Goal: Transaction & Acquisition: Purchase product/service

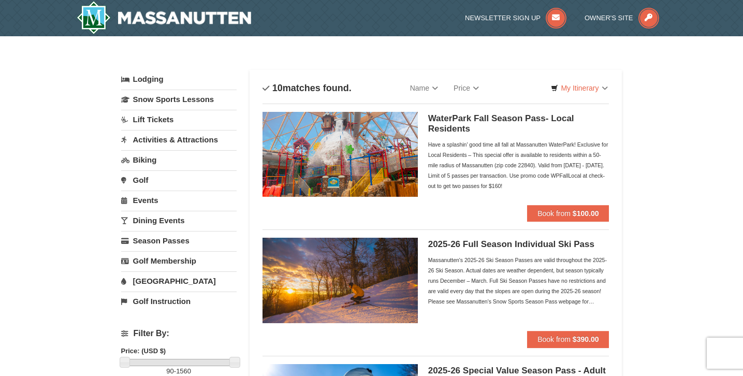
click at [149, 125] on link "Lift Tickets" at bounding box center [178, 119] width 115 height 19
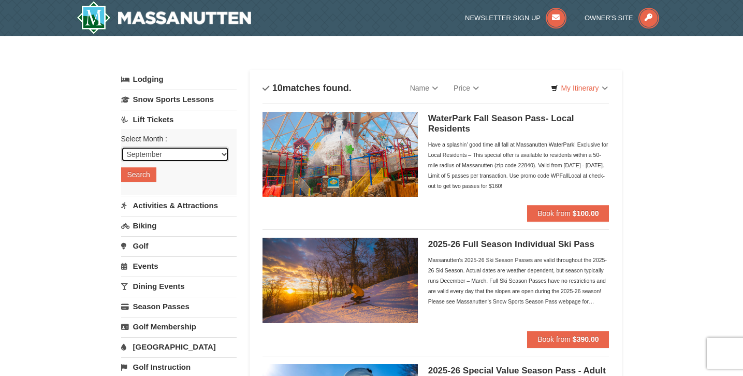
click at [163, 161] on select "September October November December January February March April May June July …" at bounding box center [175, 155] width 108 height 16
click at [171, 154] on select "September October November December January February March April May June July …" at bounding box center [175, 155] width 108 height 16
select select "11"
click at [147, 176] on button "Search" at bounding box center [138, 174] width 35 height 15
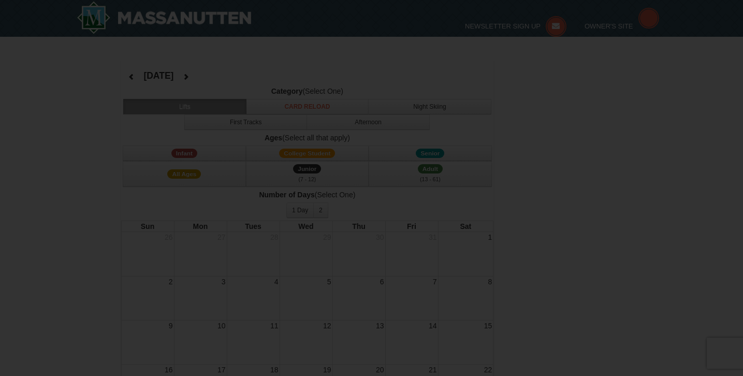
select select "11"
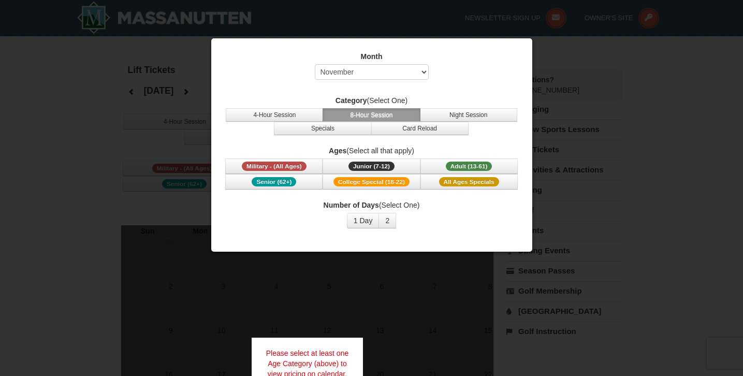
click at [172, 73] on div at bounding box center [371, 188] width 743 height 376
click at [371, 77] on select "Select September October November December January February March April May Jun…" at bounding box center [372, 72] width 114 height 16
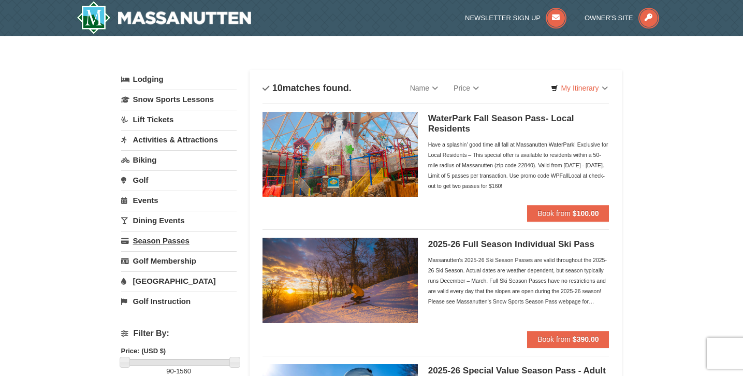
click at [160, 240] on link "Season Passes" at bounding box center [178, 240] width 115 height 19
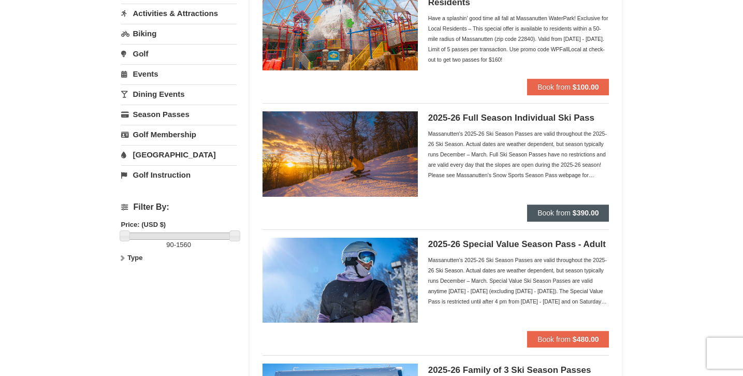
scroll to position [118, 0]
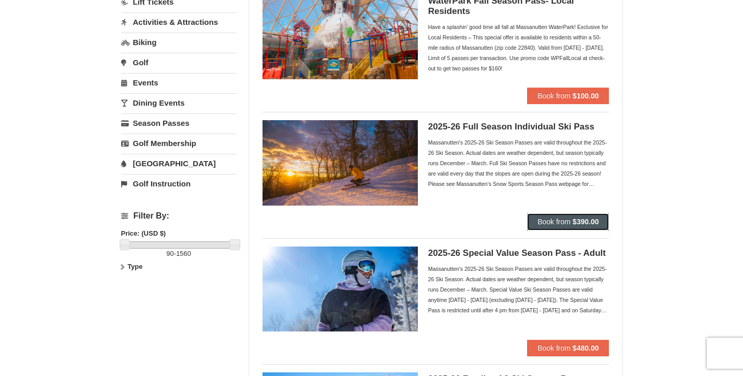
click at [551, 215] on button "Book from $390.00" at bounding box center [568, 221] width 82 height 17
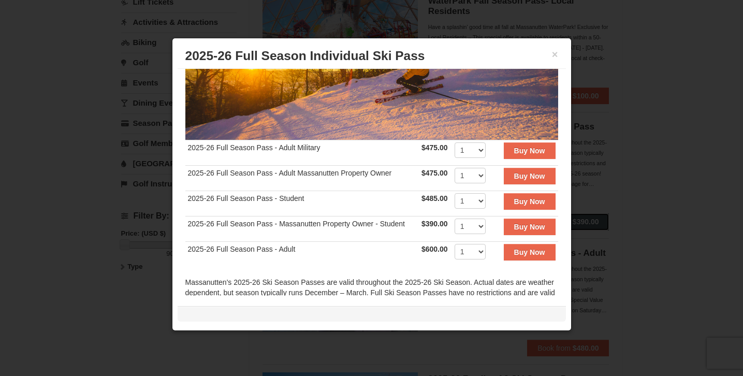
scroll to position [142, 0]
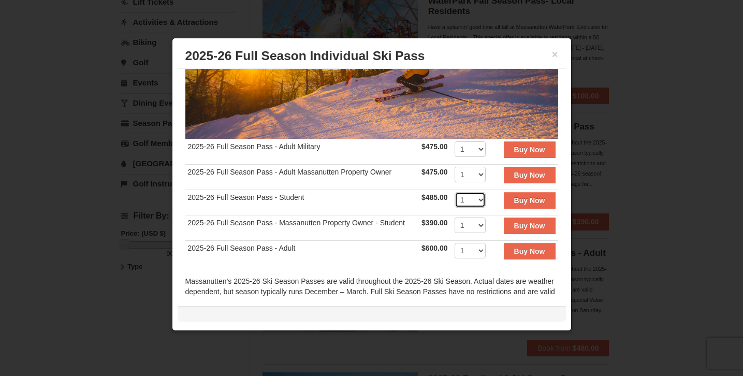
click at [476, 198] on select "1 2 3 4 5 6 7 8 9 10 11 12 13 14 15 16 17 18 19 20" at bounding box center [470, 200] width 31 height 16
click at [518, 204] on strong "Buy Now" at bounding box center [529, 200] width 31 height 8
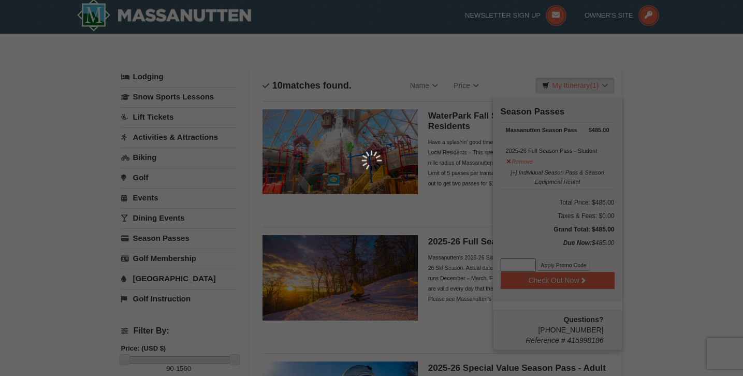
scroll to position [3, 0]
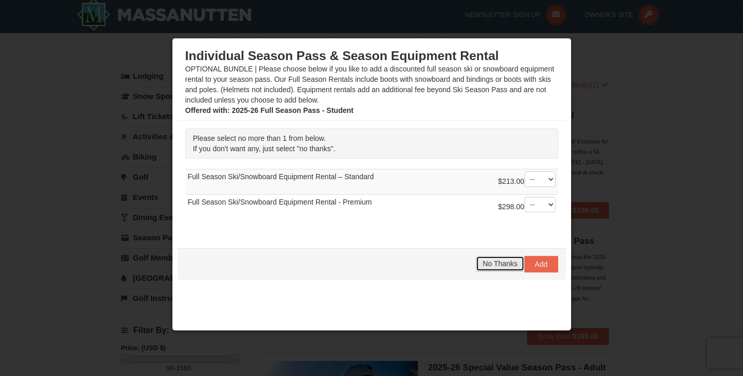
click at [496, 263] on span "No Thanks" at bounding box center [500, 263] width 35 height 8
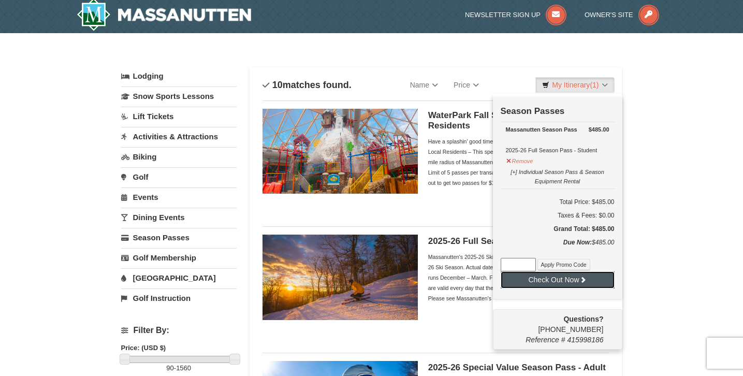
click at [557, 279] on button "Check Out Now" at bounding box center [558, 279] width 114 height 17
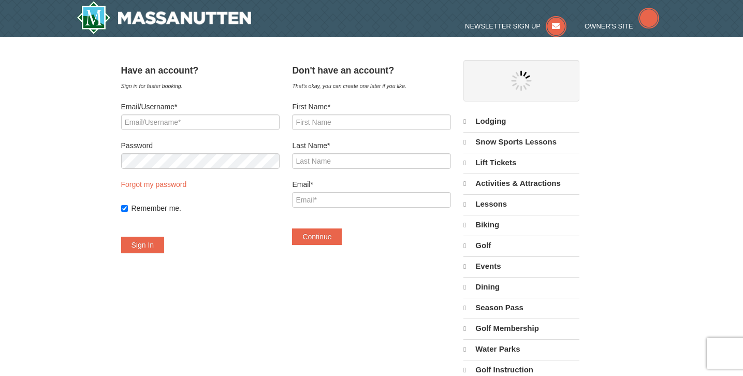
select select "9"
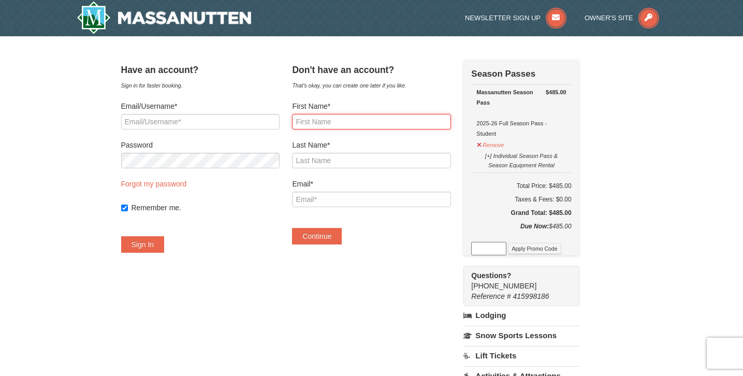
click at [350, 118] on input "First Name*" at bounding box center [371, 122] width 158 height 16
type input "Brook"
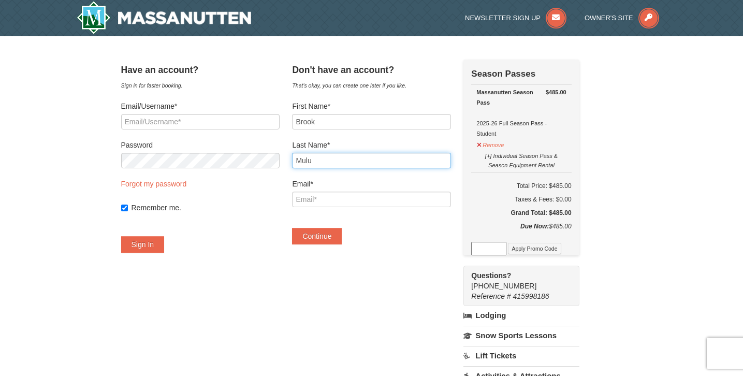
type input "Mulu"
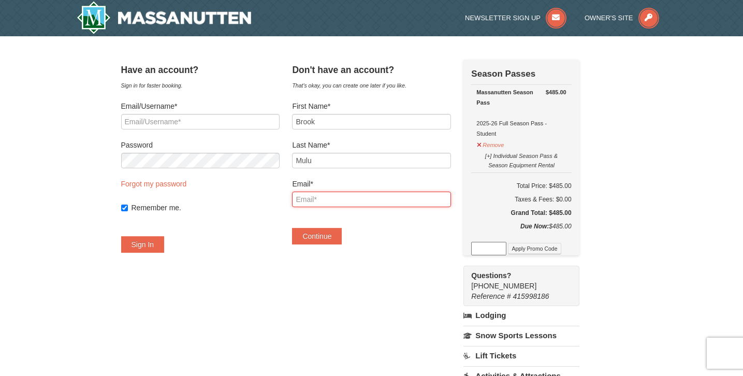
click at [337, 204] on input "Email*" at bounding box center [371, 200] width 158 height 16
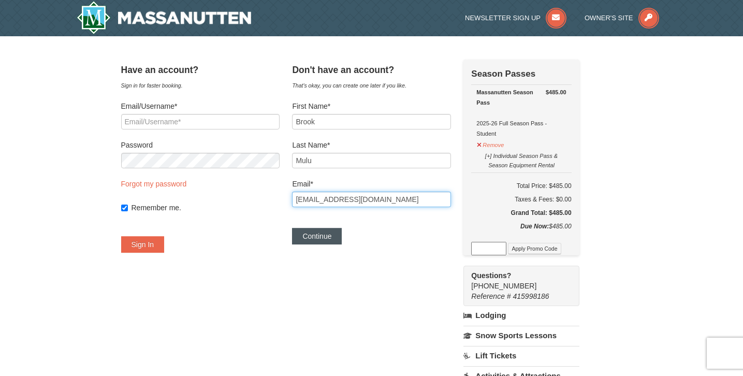
type input "bmulu29.awesome@gmail.com"
click at [328, 235] on button "Continue" at bounding box center [317, 236] width 50 height 17
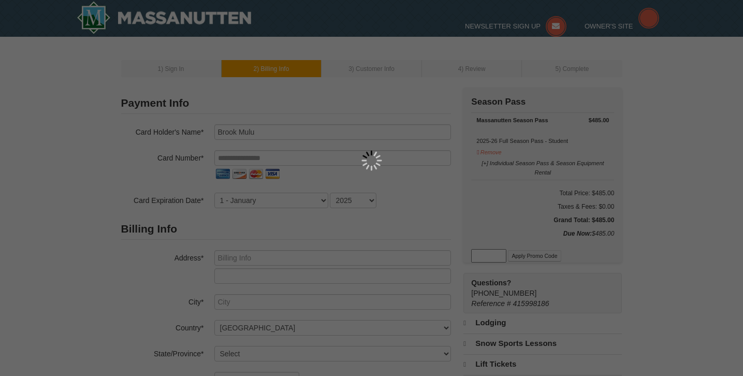
select select "9"
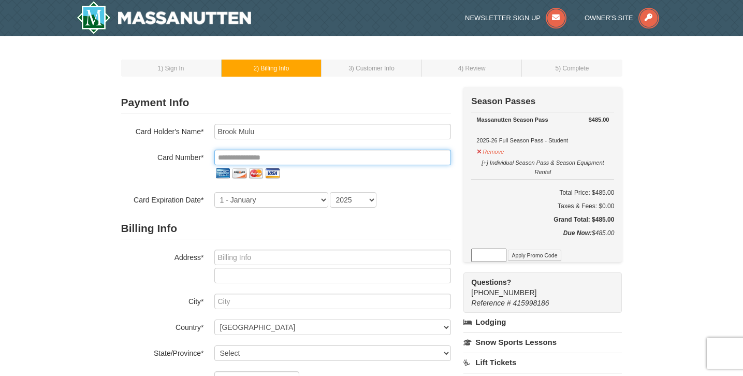
click at [262, 160] on input "tel" at bounding box center [332, 158] width 237 height 16
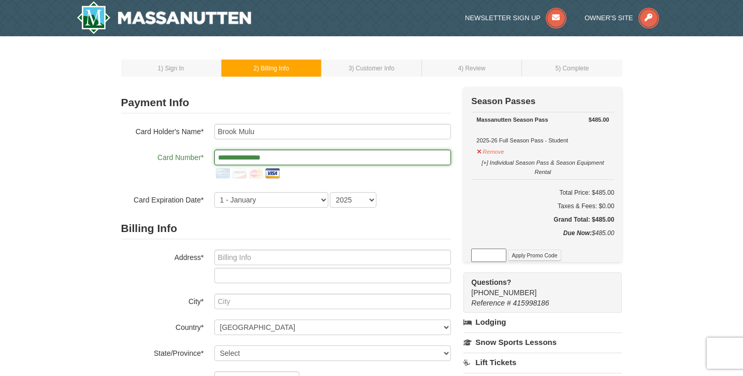
type input "**********"
click at [123, 139] on div "Card Holder's Name* Brook Mulu" at bounding box center [286, 132] width 330 height 16
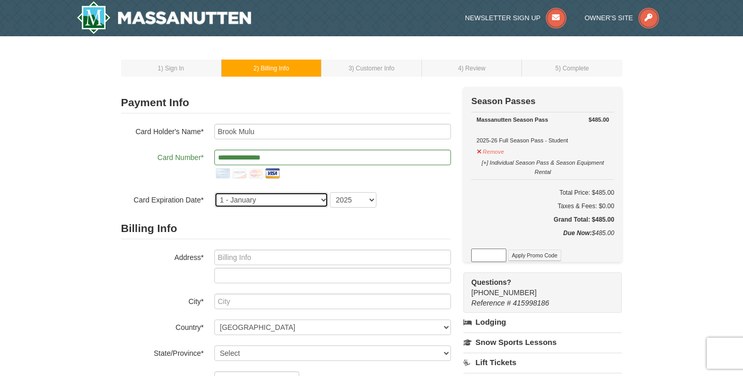
click at [317, 197] on select "1 - January 2 - February 3 - March 4 - April 5 - May 6 - June 7 - July 8 - Augu…" at bounding box center [271, 200] width 114 height 16
select select "8"
click at [346, 195] on select "2025 2026 2027 2028 2029 2030 2031 2032 2033 2034" at bounding box center [353, 200] width 47 height 16
select select "2029"
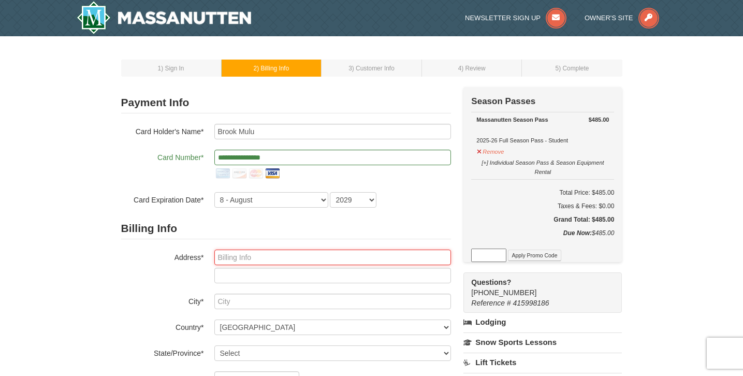
click at [283, 258] on input "text" at bounding box center [332, 258] width 237 height 16
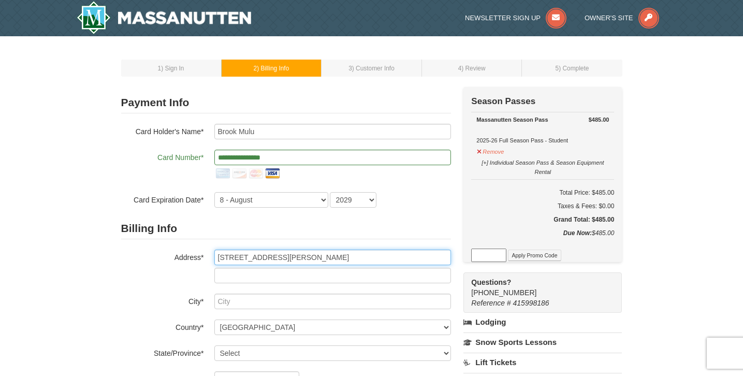
type input "7404 Forest Hunt Court"
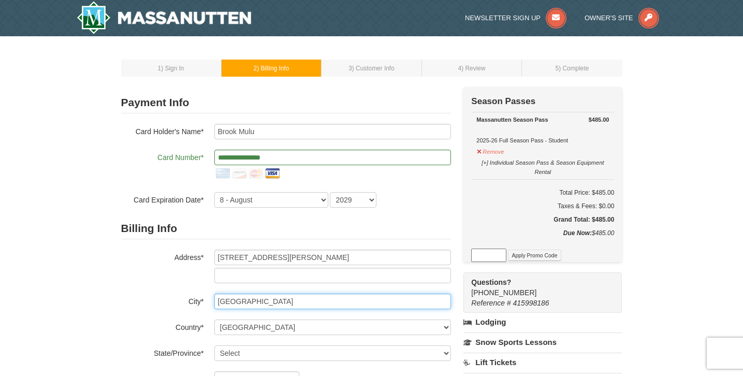
scroll to position [46, 0]
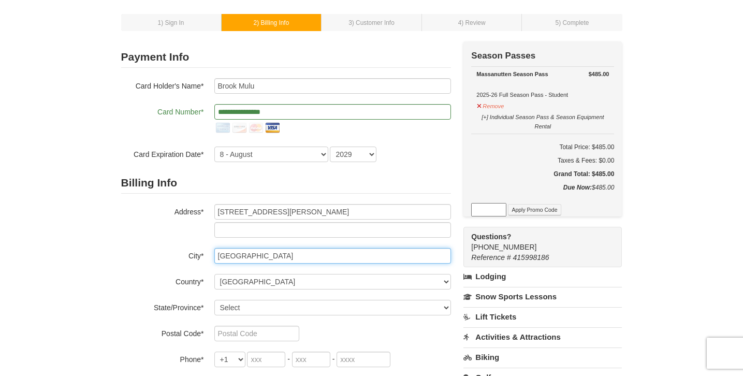
type input "Springfield"
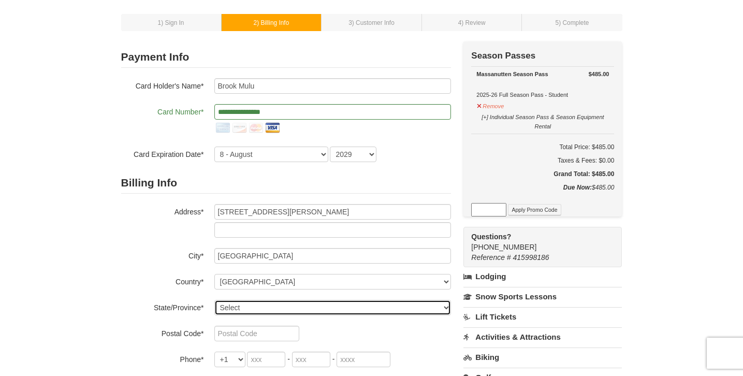
click at [251, 305] on select "Select Alabama Alaska American Samoa Arizona Arkansas California Colorado Conne…" at bounding box center [332, 308] width 237 height 16
select select "VA"
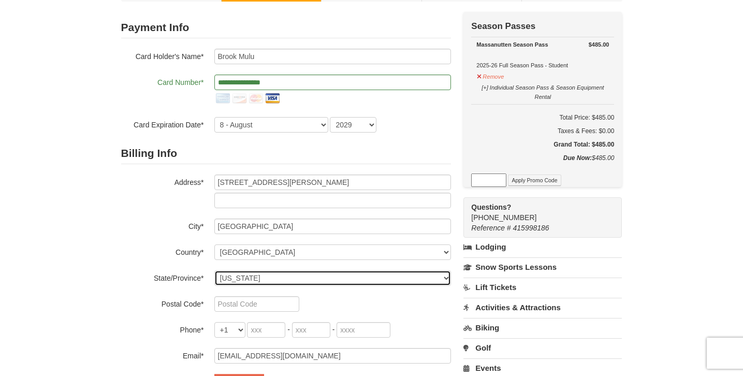
scroll to position [82, 0]
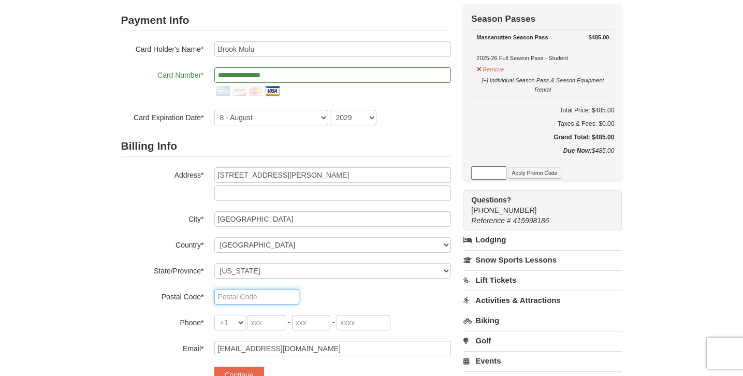
click at [239, 298] on input "text" at bounding box center [256, 297] width 85 height 16
type input "22153"
click at [259, 324] on input "tel" at bounding box center [266, 323] width 38 height 16
type input "206"
click at [308, 323] on input "tel" at bounding box center [311, 323] width 38 height 16
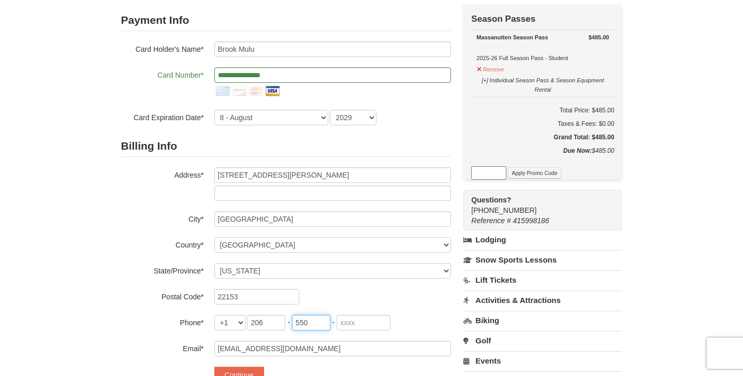
type input "550"
click at [347, 323] on input "tel" at bounding box center [364, 323] width 54 height 16
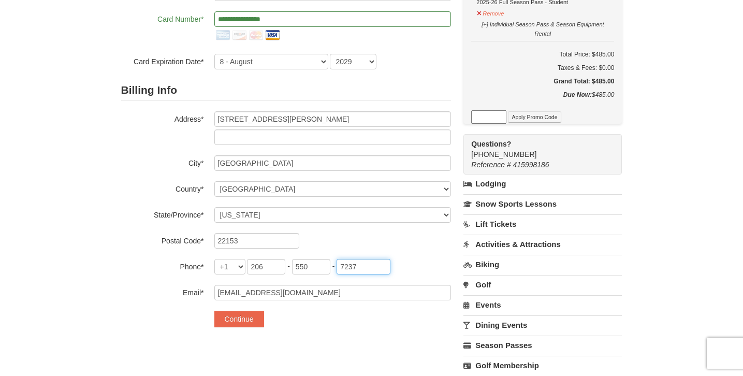
scroll to position [139, 0]
type input "7237"
click at [241, 316] on button "Continue" at bounding box center [239, 318] width 50 height 17
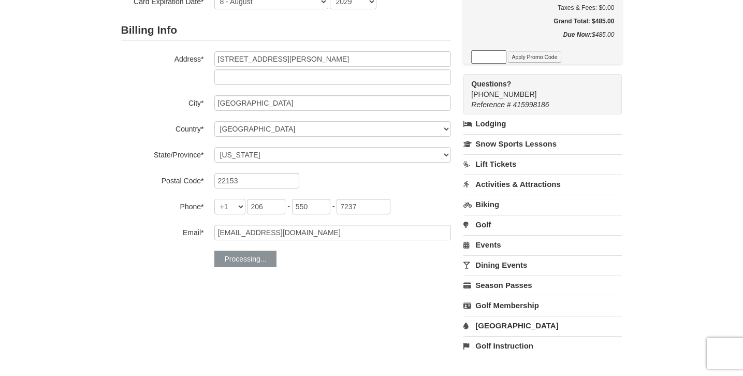
scroll to position [199, 0]
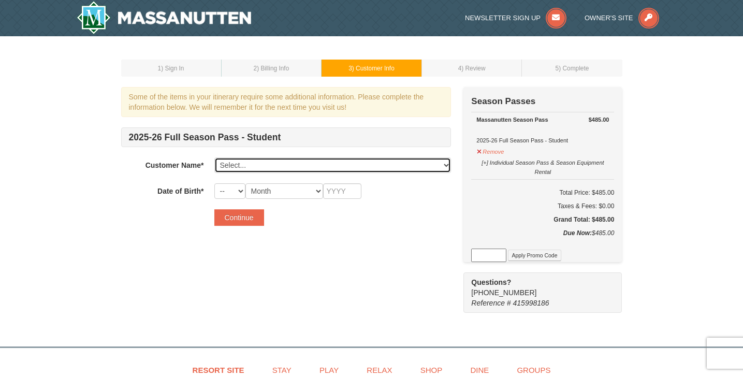
click at [249, 165] on select "Select... Brook Mulu Add New..." at bounding box center [332, 165] width 237 height 16
select select "28247673"
click at [239, 195] on select "-- 01 02 03 04 05 06 07 08 09 10 11 12 13 14 15 16 17 18 19 20 21 22 23 24 25 2…" at bounding box center [229, 191] width 31 height 16
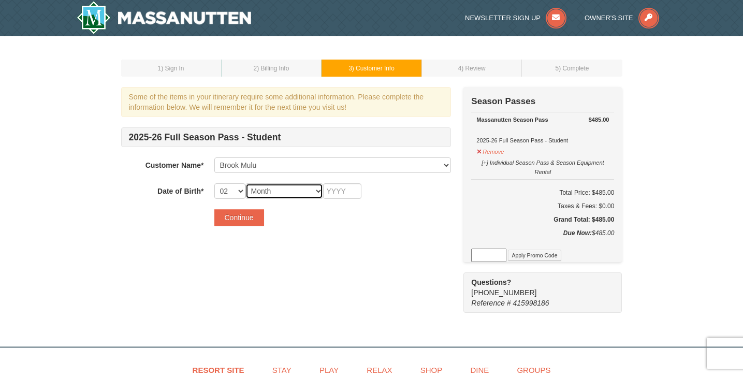
click at [277, 185] on select "Month January February March April May June July August September October Novem…" at bounding box center [284, 191] width 78 height 16
click at [233, 195] on select "-- 01 02 03 04 05 06 07 08 09 10 11 12 13 14 15 16 17 18 19 20 21 22 23 24 25 2…" at bounding box center [229, 191] width 31 height 16
select select "10"
click at [277, 189] on select "Month January February March April May June July August September October Novem…" at bounding box center [284, 191] width 78 height 16
select select "02"
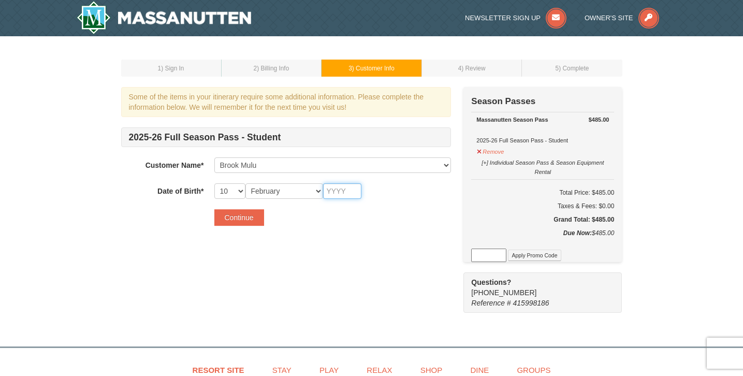
click at [339, 187] on input "text" at bounding box center [342, 191] width 38 height 16
type input "2004"
click at [256, 218] on button "Continue" at bounding box center [239, 217] width 50 height 17
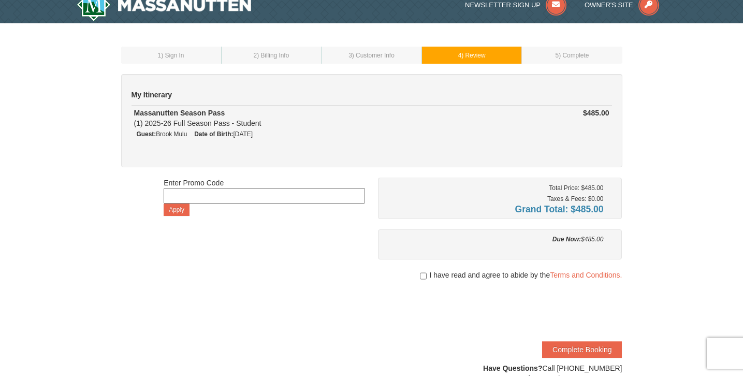
scroll to position [15, 0]
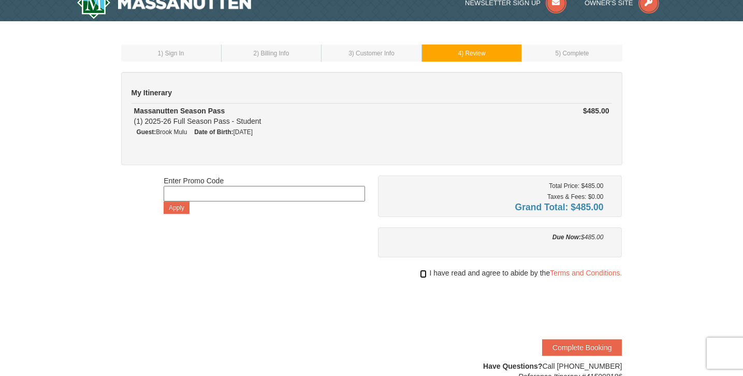
click at [423, 272] on input "checkbox" at bounding box center [423, 274] width 7 height 8
checkbox input "true"
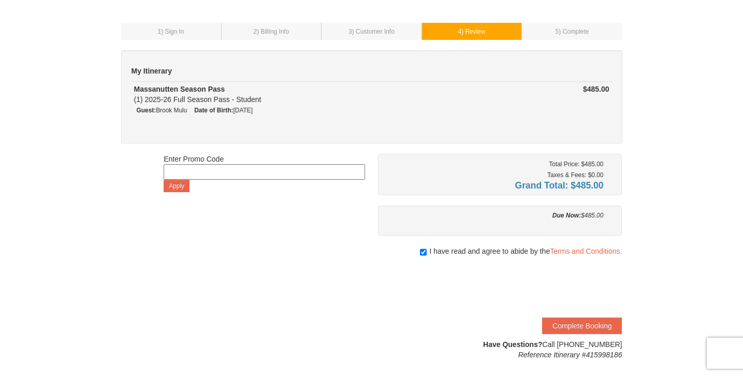
scroll to position [46, 0]
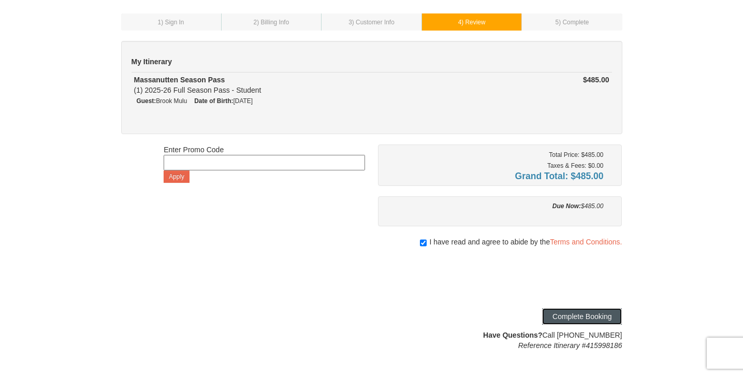
click at [587, 317] on button "Complete Booking" at bounding box center [582, 316] width 80 height 17
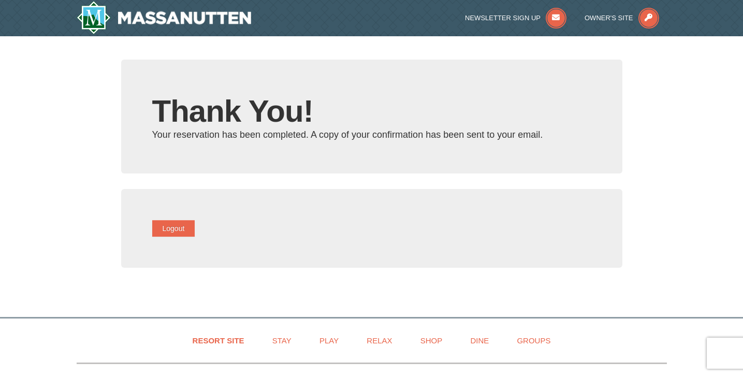
type input "bmulu29.awesome@gmail.com"
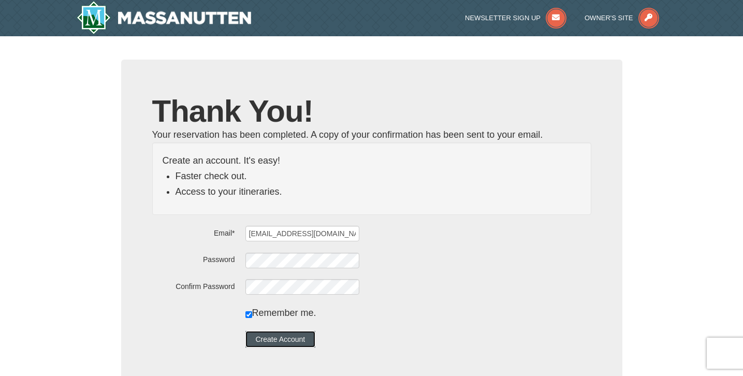
click at [292, 333] on button "Create Account" at bounding box center [280, 339] width 70 height 17
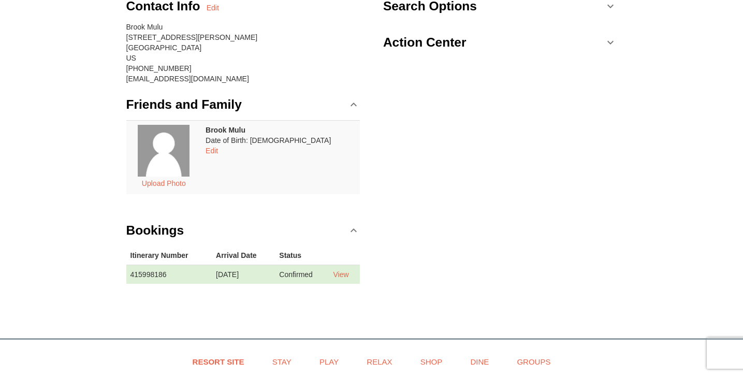
scroll to position [107, 0]
